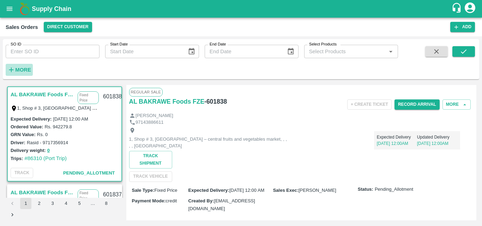
click at [23, 65] on h6 "More" at bounding box center [23, 69] width 16 height 9
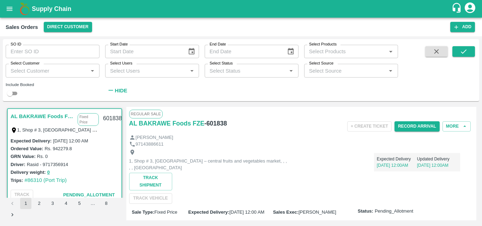
click at [41, 71] on input "Select Customer" at bounding box center [47, 70] width 78 height 9
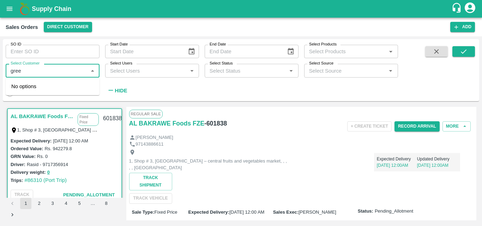
type input "green"
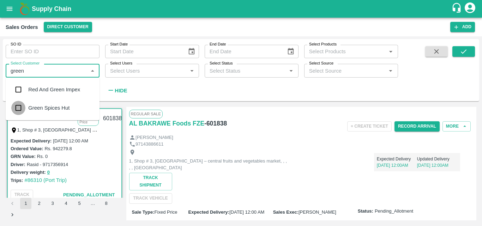
click at [18, 110] on input "checkbox" at bounding box center [18, 108] width 14 height 14
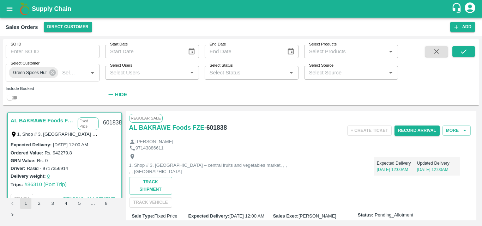
click at [14, 99] on input "checkbox" at bounding box center [9, 98] width 25 height 8
checkbox input "true"
click at [461, 52] on icon "submit" at bounding box center [464, 52] width 8 height 8
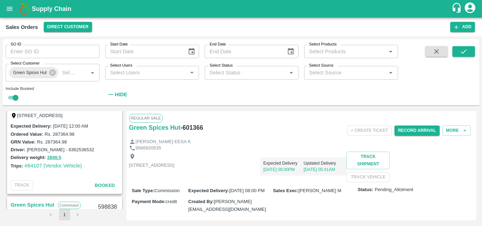
scroll to position [1363, 0]
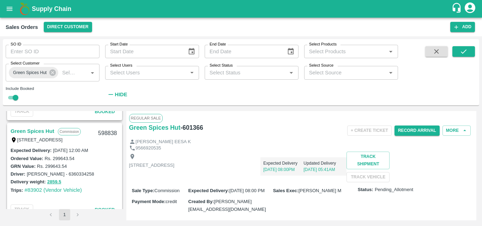
click at [103, 184] on div "Delivery weight: 2859.5" at bounding box center [65, 182] width 108 height 8
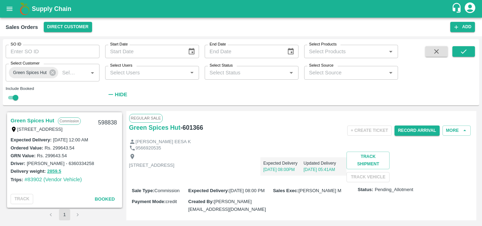
click at [43, 119] on link "Green Spices Hut" at bounding box center [33, 120] width 44 height 9
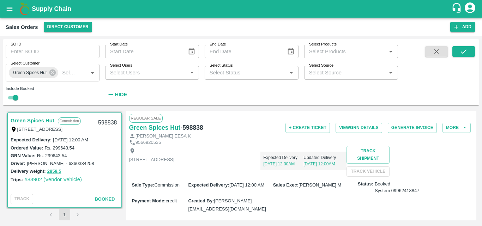
click at [363, 177] on div "[STREET_ADDRESS] Expected Delivery [DATE] 12:00AM Updated Delivery [DATE] 12:00…" at bounding box center [301, 161] width 345 height 31
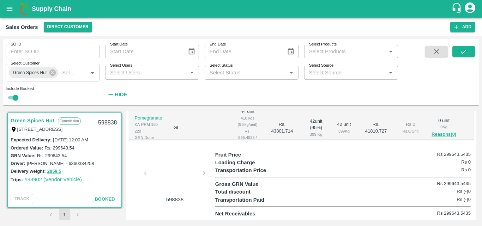
scroll to position [261, 0]
click at [377, 199] on div "Transportation Paid Rs (-)0" at bounding box center [343, 200] width 256 height 8
click at [162, 178] on div at bounding box center [175, 175] width 53 height 37
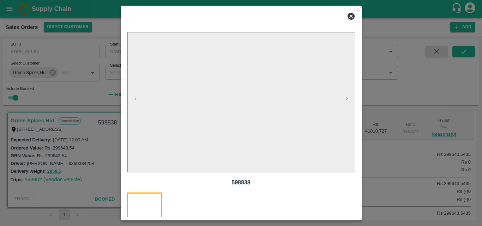
click at [352, 17] on icon at bounding box center [351, 16] width 7 height 7
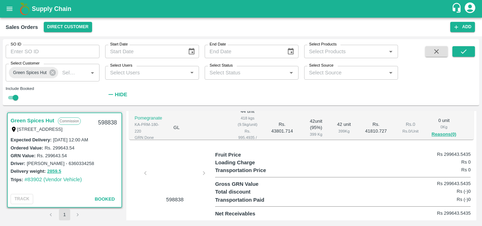
click at [93, 172] on div "Delivery weight: 2859.5" at bounding box center [65, 171] width 108 height 8
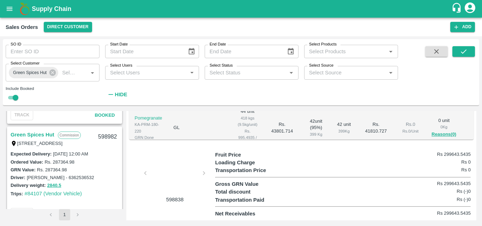
scroll to position [1261, 0]
click at [45, 135] on link "Green Spices Hut" at bounding box center [33, 135] width 44 height 9
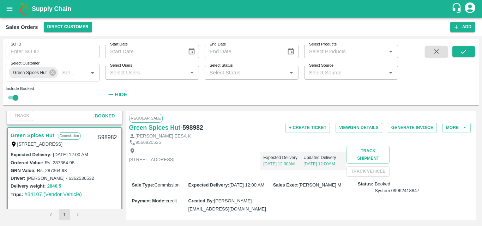
click at [294, 177] on div "[STREET_ADDRESS] Expected Delivery [DATE] 12:00AM Updated Delivery [DATE] 12:00…" at bounding box center [301, 161] width 345 height 31
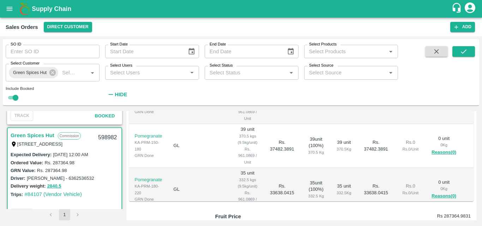
scroll to position [176, 0]
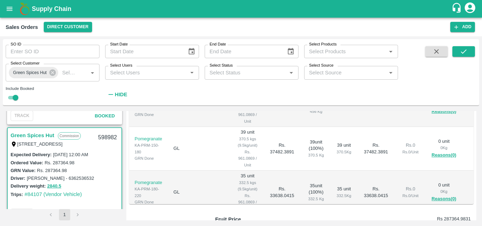
click at [331, 197] on td "35 unit 332.5 Kg" at bounding box center [344, 193] width 26 height 44
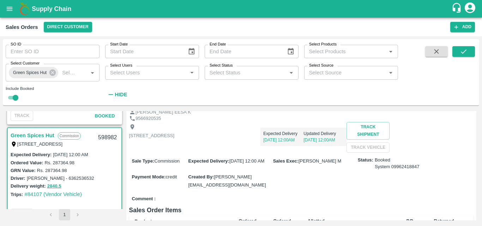
scroll to position [0, 0]
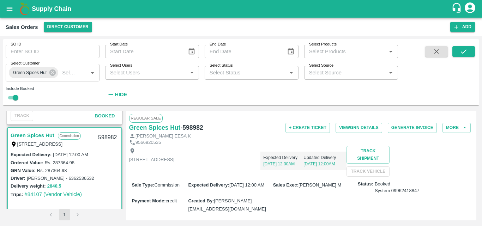
click at [350, 177] on div "[STREET_ADDRESS] Expected Delivery [DATE] 12:00AM Updated Delivery [DATE] 12:00…" at bounding box center [301, 161] width 345 height 31
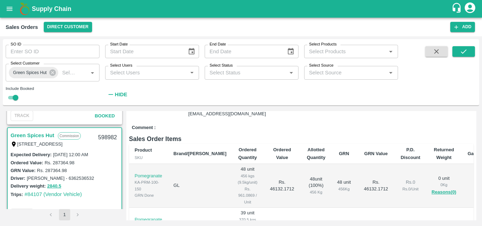
scroll to position [127, 0]
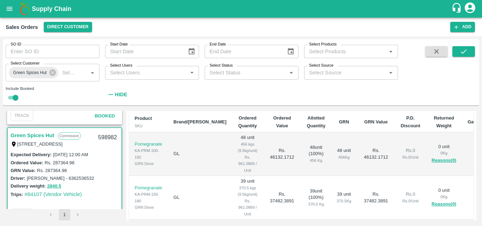
click at [301, 176] on td "48 unit ( 100 %) 456 Kg" at bounding box center [316, 154] width 30 height 44
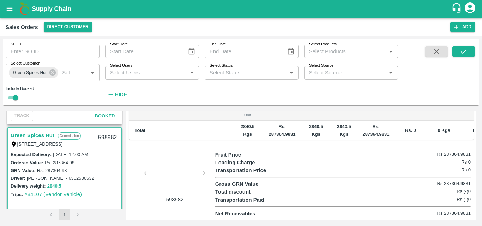
scroll to position [381, 0]
click at [414, 162] on div "Loading Charge Rs 0" at bounding box center [343, 163] width 256 height 8
click at [166, 179] on div at bounding box center [175, 175] width 53 height 37
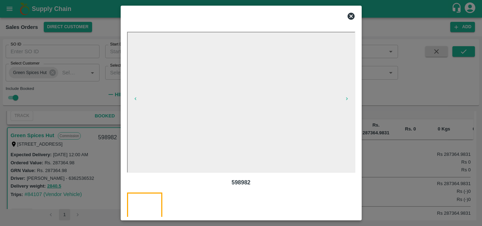
click at [354, 13] on icon at bounding box center [351, 16] width 8 height 8
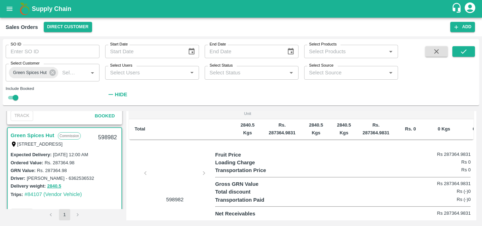
click at [169, 179] on div at bounding box center [175, 175] width 53 height 37
